Goal: Communication & Community: Participate in discussion

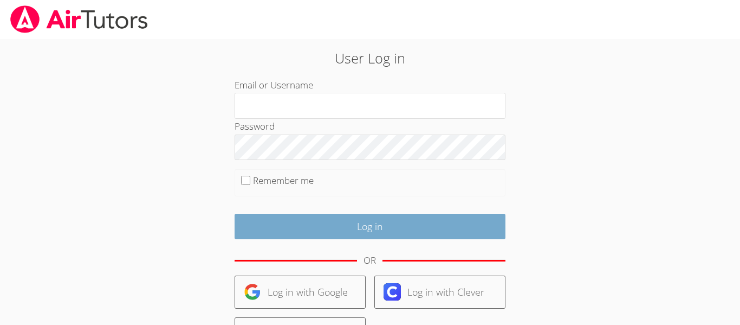
type input "ryderp"
click at [336, 226] on input "Log in" at bounding box center [370, 225] width 271 height 25
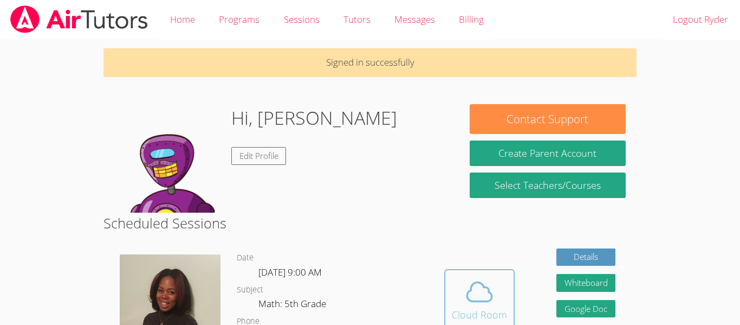
click at [488, 292] on icon at bounding box center [479, 291] width 25 height 19
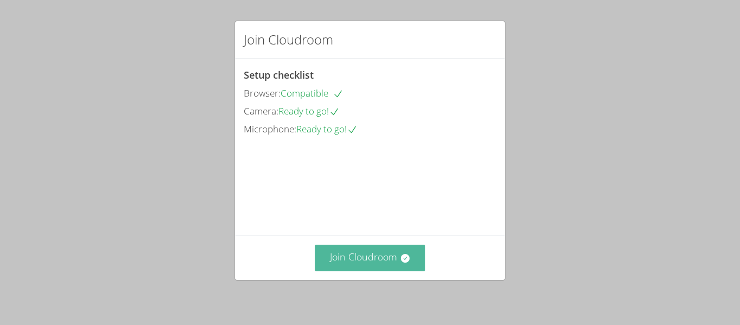
click at [383, 248] on button "Join Cloudroom" at bounding box center [370, 257] width 111 height 27
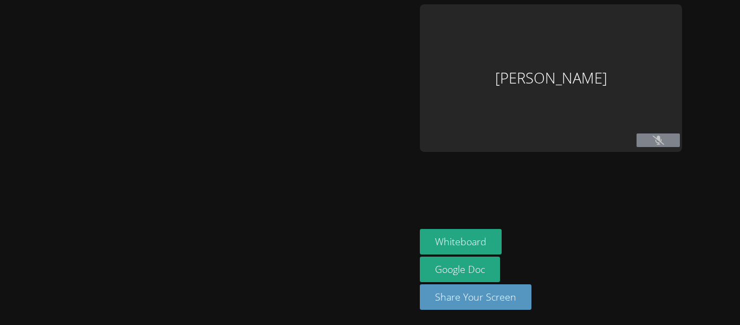
click at [383, 248] on div at bounding box center [207, 162] width 407 height 316
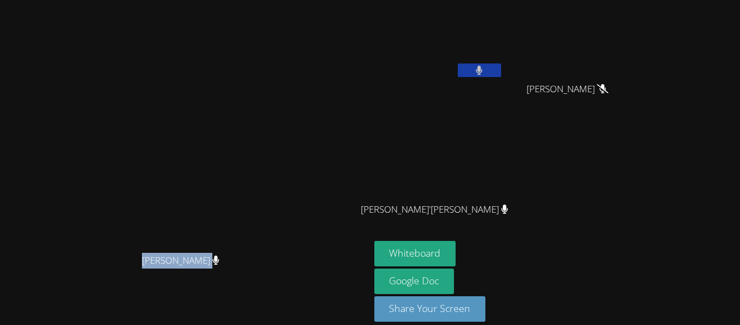
click at [501, 70] on button at bounding box center [479, 70] width 43 height 14
click at [456, 255] on button "Whiteboard" at bounding box center [415, 253] width 82 height 25
click at [637, 281] on div "Whiteboard Google Doc Share Your Screen" at bounding box center [505, 285] width 262 height 89
click at [501, 75] on button at bounding box center [479, 70] width 43 height 14
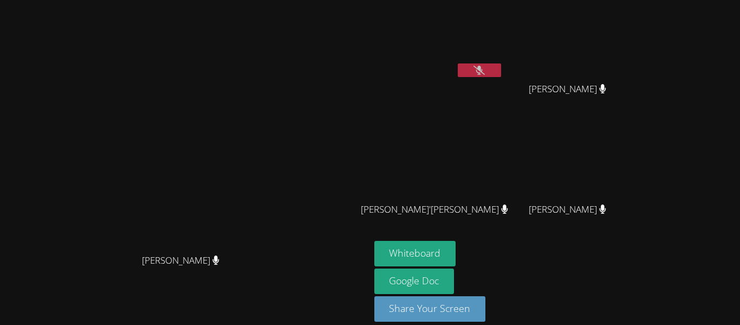
click at [485, 67] on icon at bounding box center [479, 70] width 11 height 9
click at [501, 67] on button at bounding box center [479, 70] width 43 height 14
click at [501, 69] on button at bounding box center [479, 70] width 43 height 14
click at [483, 67] on icon at bounding box center [479, 70] width 7 height 9
click at [485, 68] on icon at bounding box center [479, 70] width 11 height 9
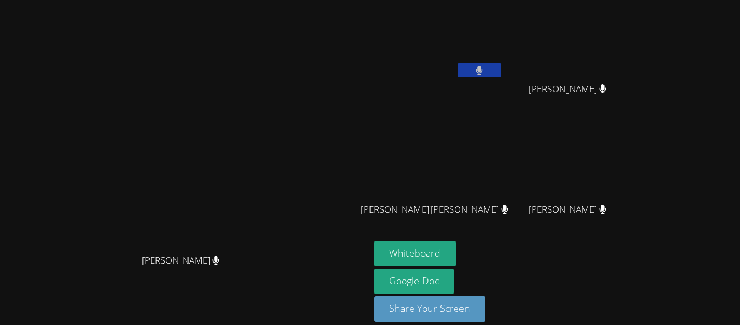
click at [501, 73] on button at bounding box center [479, 70] width 43 height 14
click at [501, 72] on button at bounding box center [479, 70] width 43 height 14
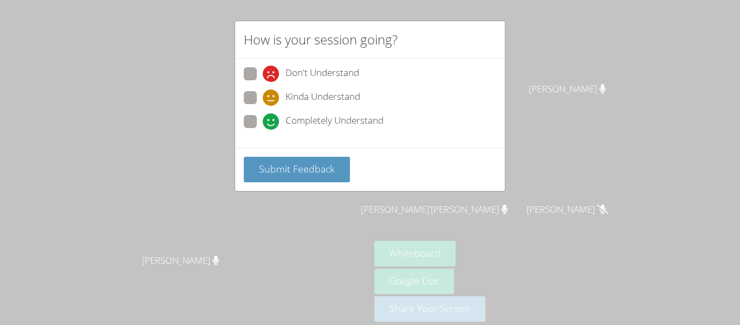
click at [612, 118] on div "How is your session going? Don't Understand Kinda Understand Completely Underst…" at bounding box center [370, 162] width 740 height 325
click at [263, 82] on span at bounding box center [263, 82] width 0 height 0
click at [263, 70] on input "Don't Understand" at bounding box center [267, 71] width 9 height 9
radio input "true"
click at [329, 154] on div "Submit Feedback" at bounding box center [370, 168] width 270 height 43
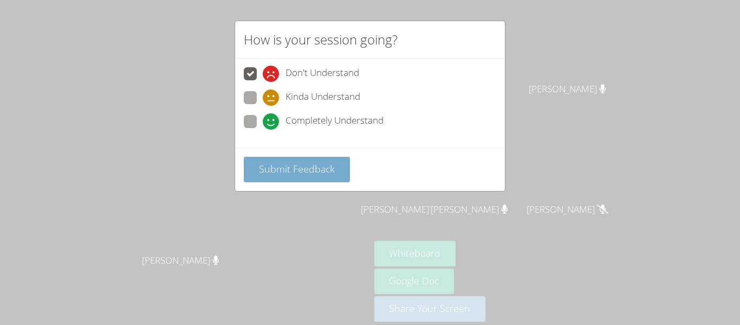
click at [327, 181] on button "Submit Feedback" at bounding box center [297, 169] width 106 height 25
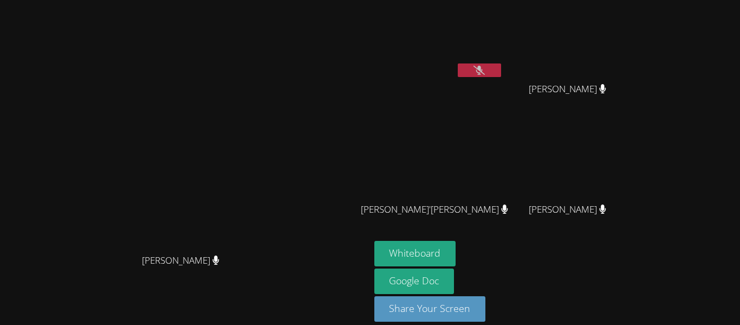
click at [485, 69] on icon at bounding box center [479, 70] width 11 height 9
click at [501, 74] on button at bounding box center [479, 70] width 43 height 14
click at [501, 70] on button at bounding box center [479, 70] width 43 height 14
click at [501, 69] on button at bounding box center [479, 70] width 43 height 14
